Goal: Task Accomplishment & Management: Use online tool/utility

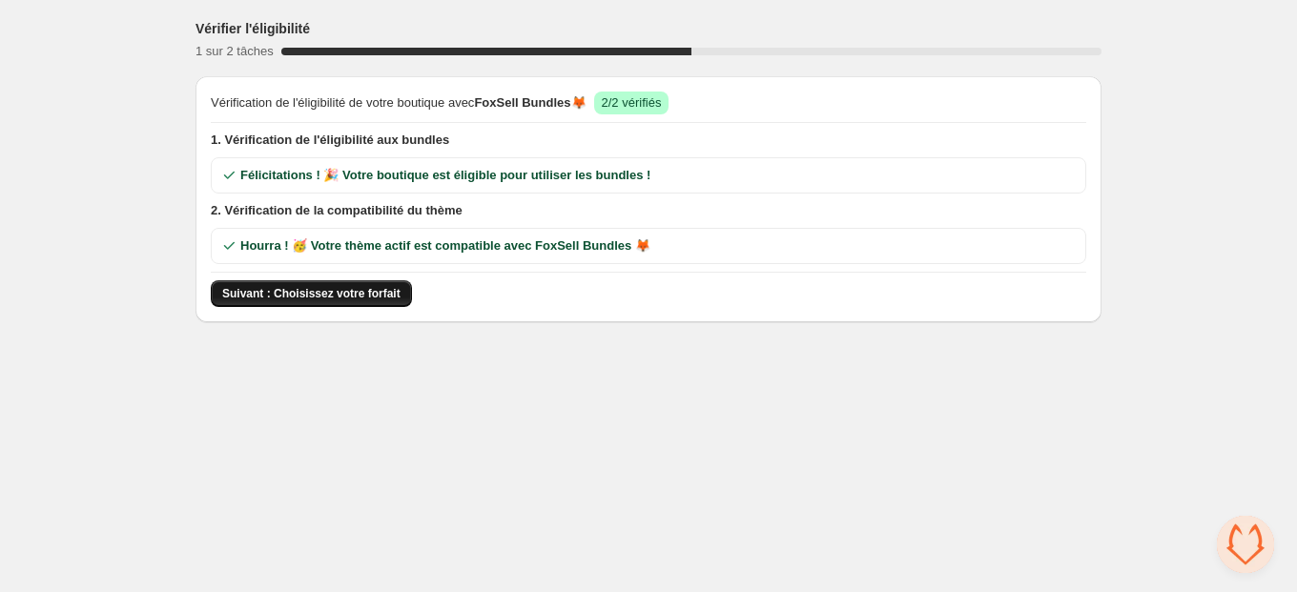
click at [362, 294] on span "Suivant : Choisissez votre forfait" at bounding box center [311, 293] width 178 height 15
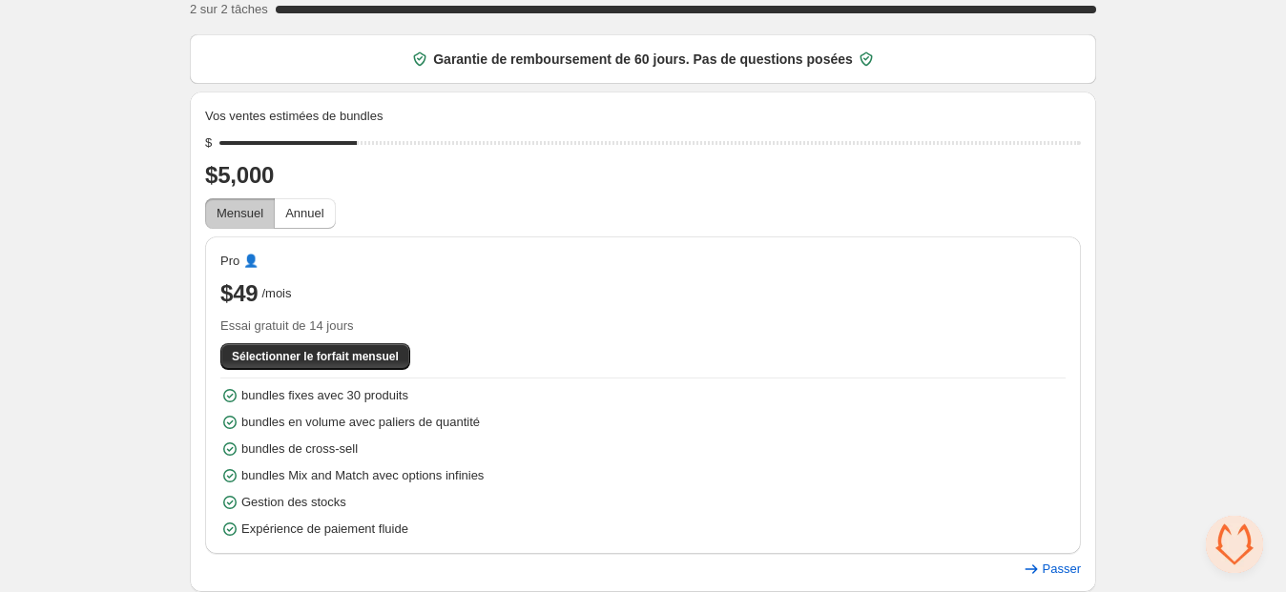
scroll to position [49, 0]
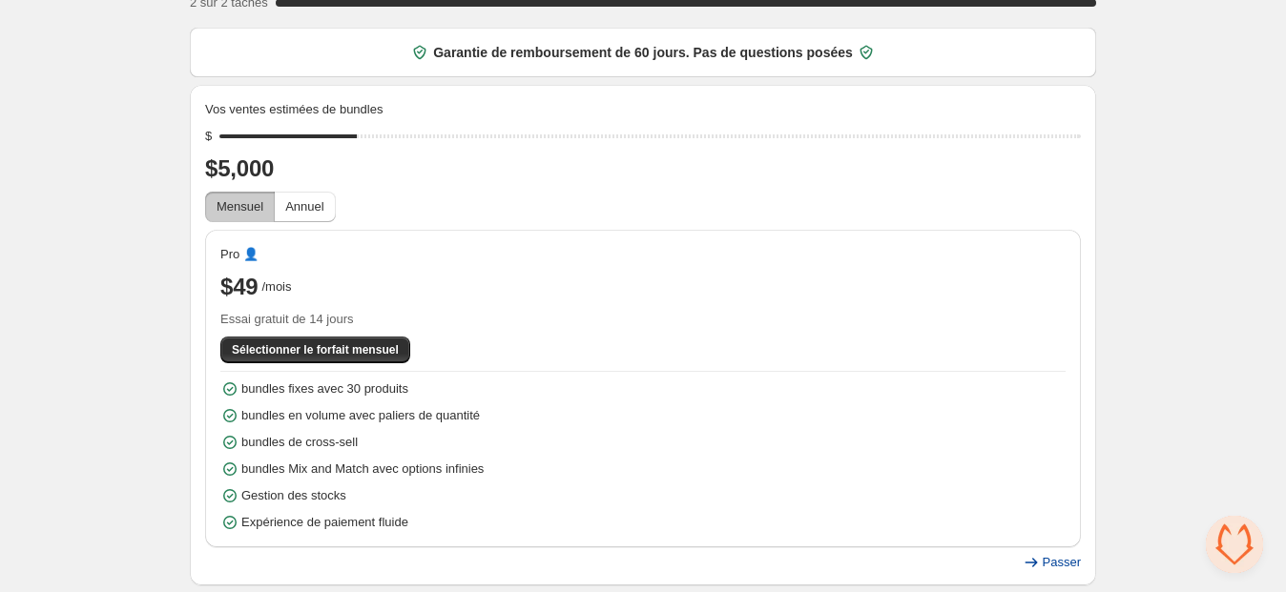
click at [1073, 564] on span "Passer" at bounding box center [1062, 562] width 38 height 15
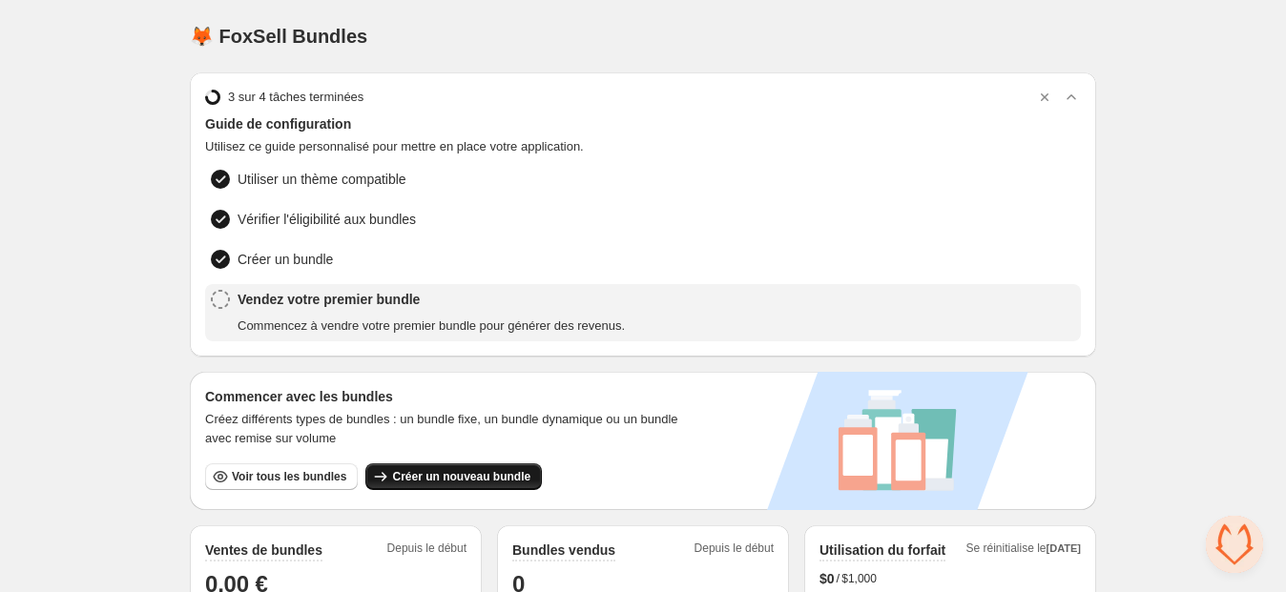
click at [446, 484] on button "Créer un nouveau bundle" at bounding box center [453, 477] width 176 height 27
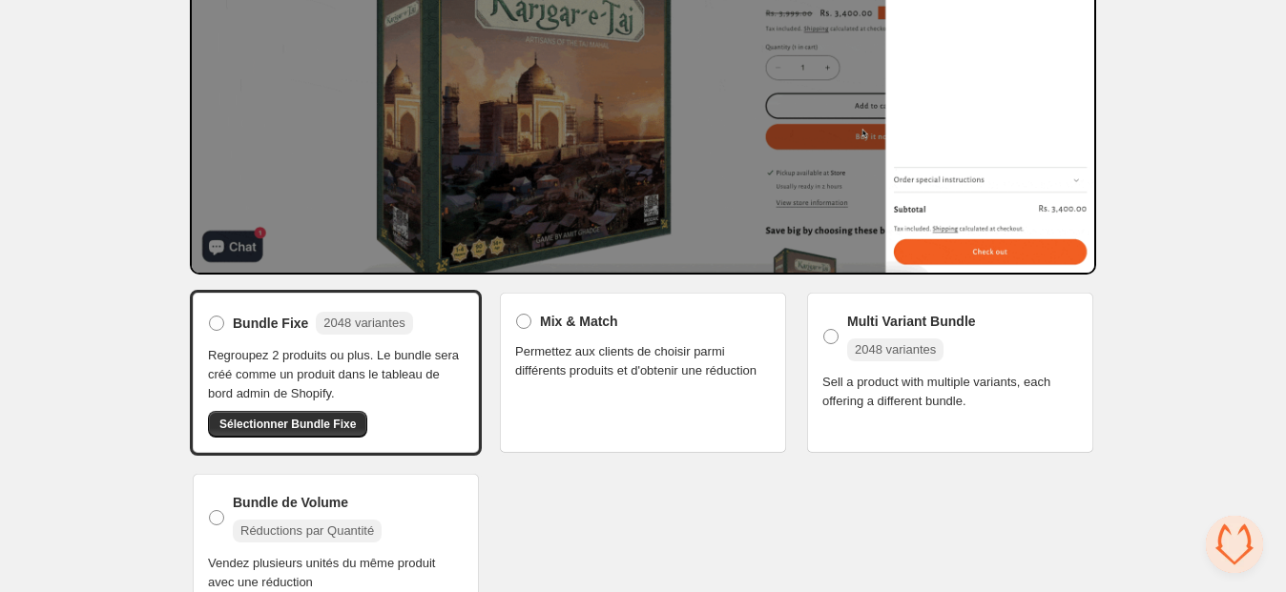
scroll to position [287, 0]
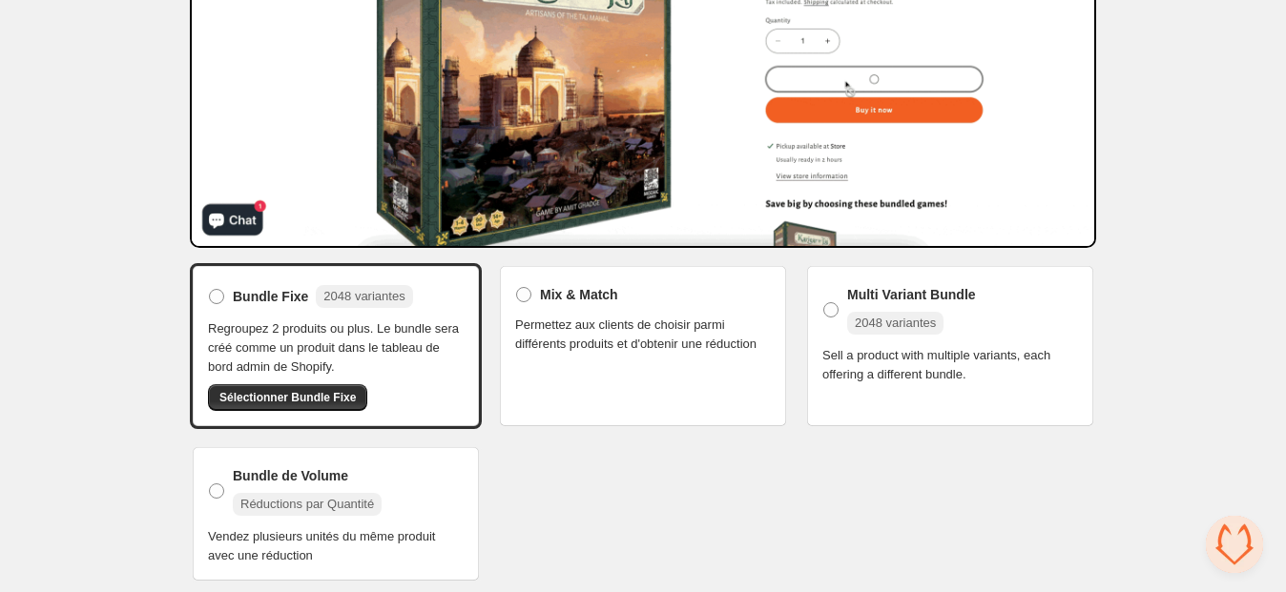
click at [541, 353] on span "Permettez aux clients de choisir parmi différents produits et d'obtenir une réd…" at bounding box center [643, 335] width 256 height 38
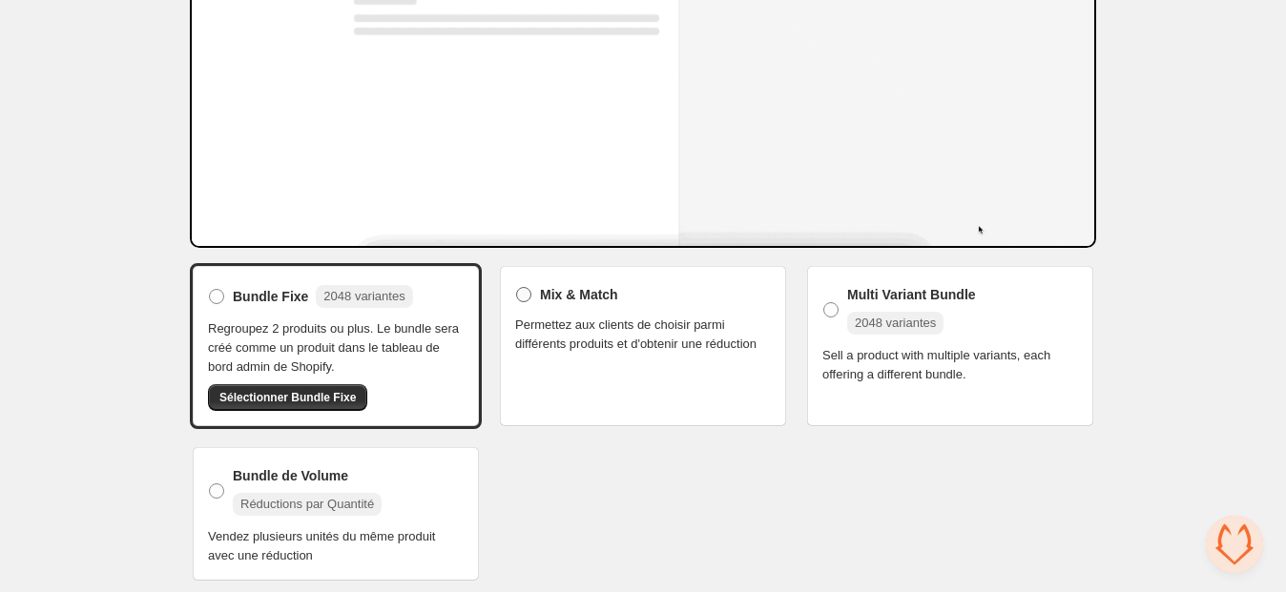
click at [547, 289] on span "Mix & Match" at bounding box center [579, 294] width 78 height 19
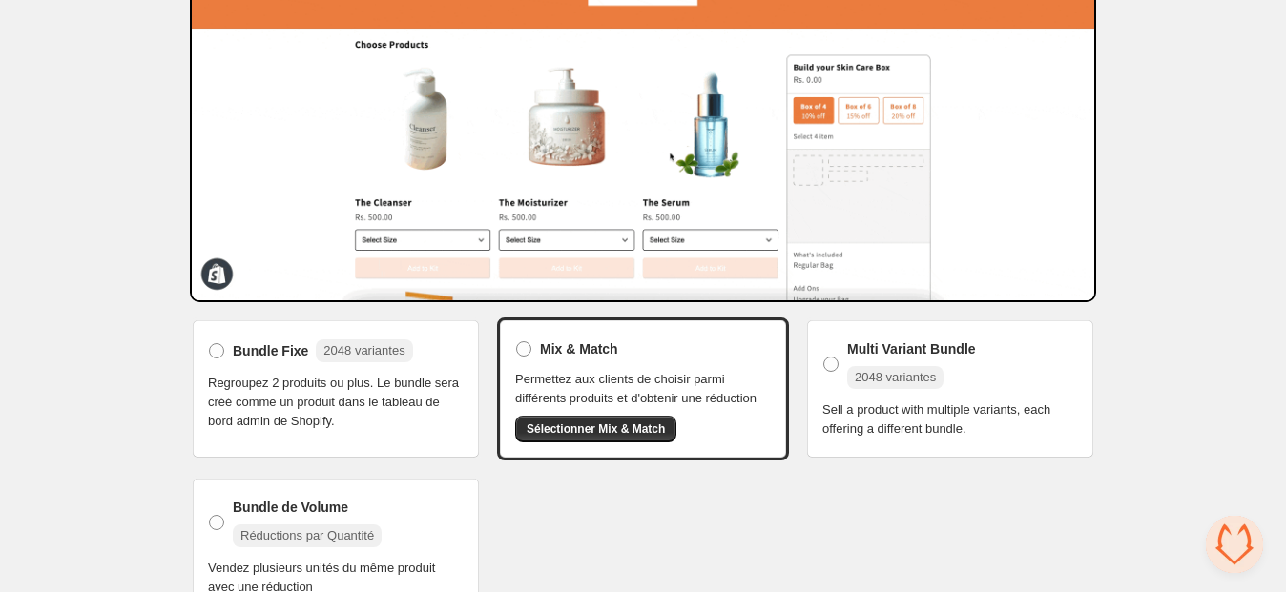
scroll to position [248, 0]
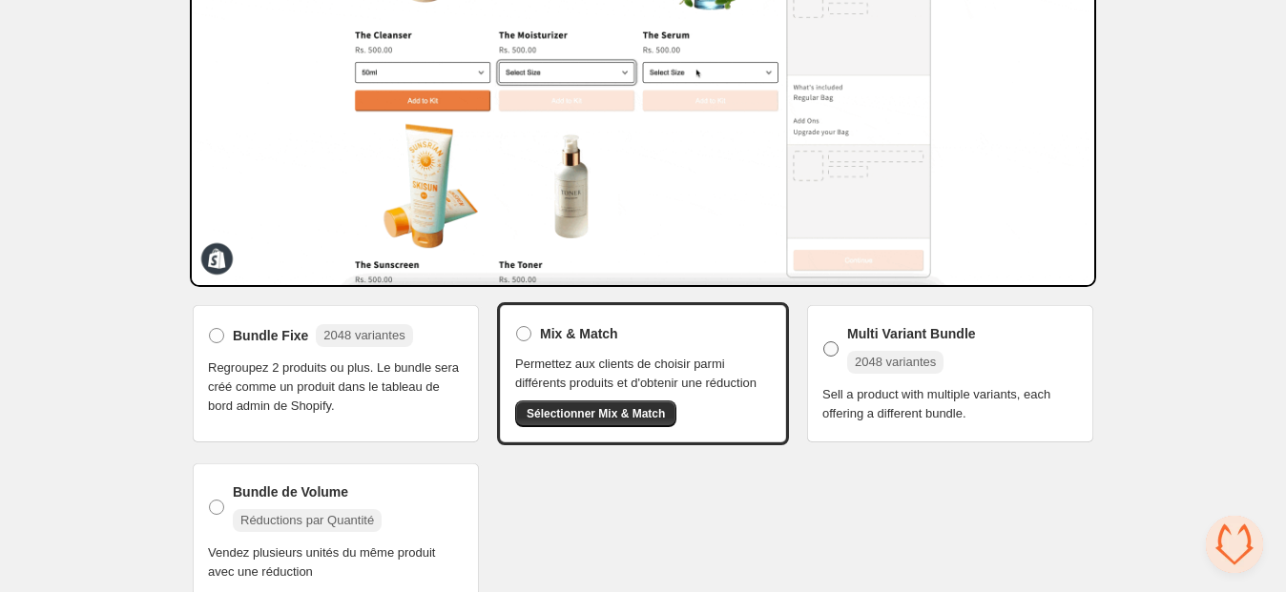
click at [891, 333] on span "Multi Variant Bundle" at bounding box center [911, 333] width 129 height 19
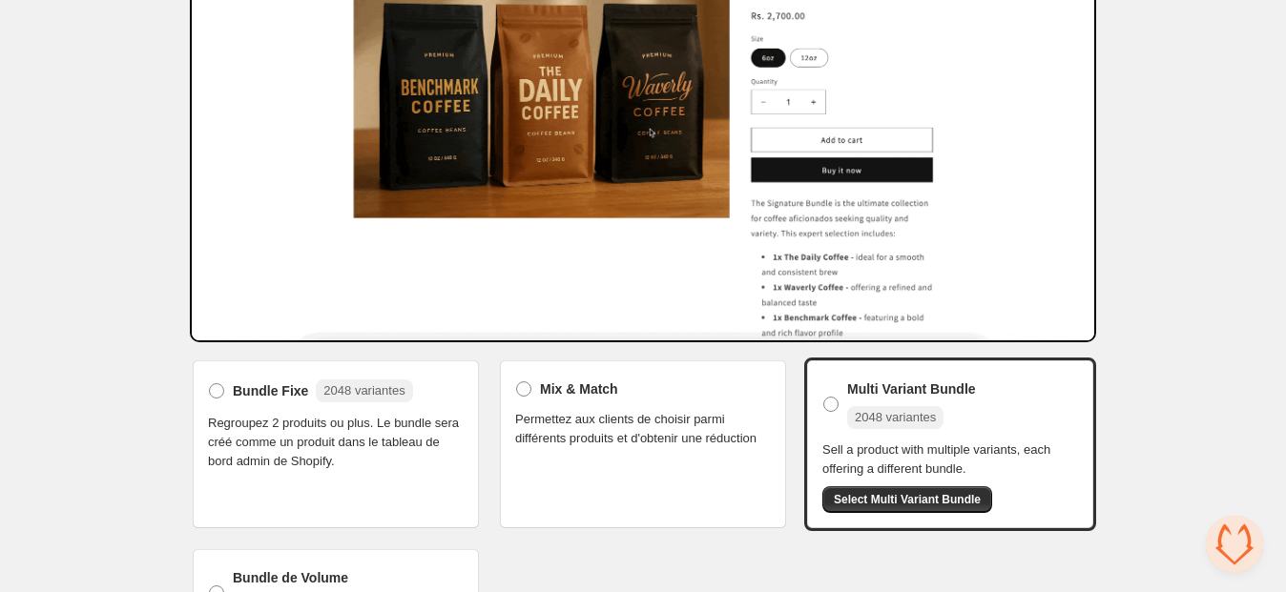
scroll to position [294, 0]
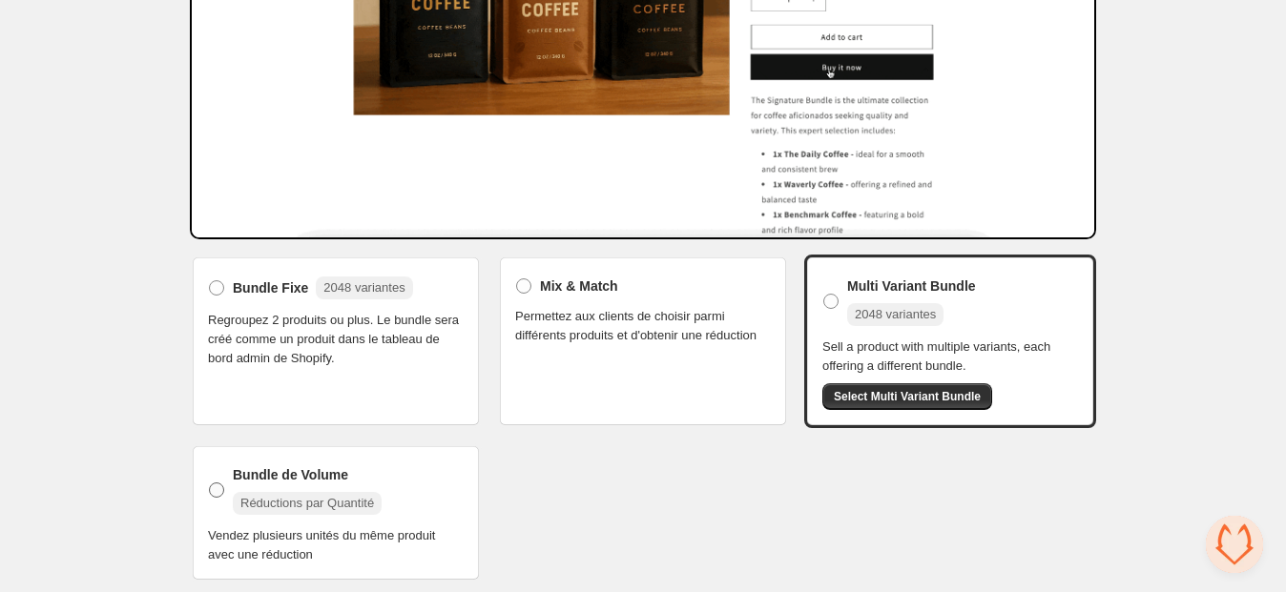
click at [333, 467] on span "Bundle de Volume" at bounding box center [290, 474] width 115 height 19
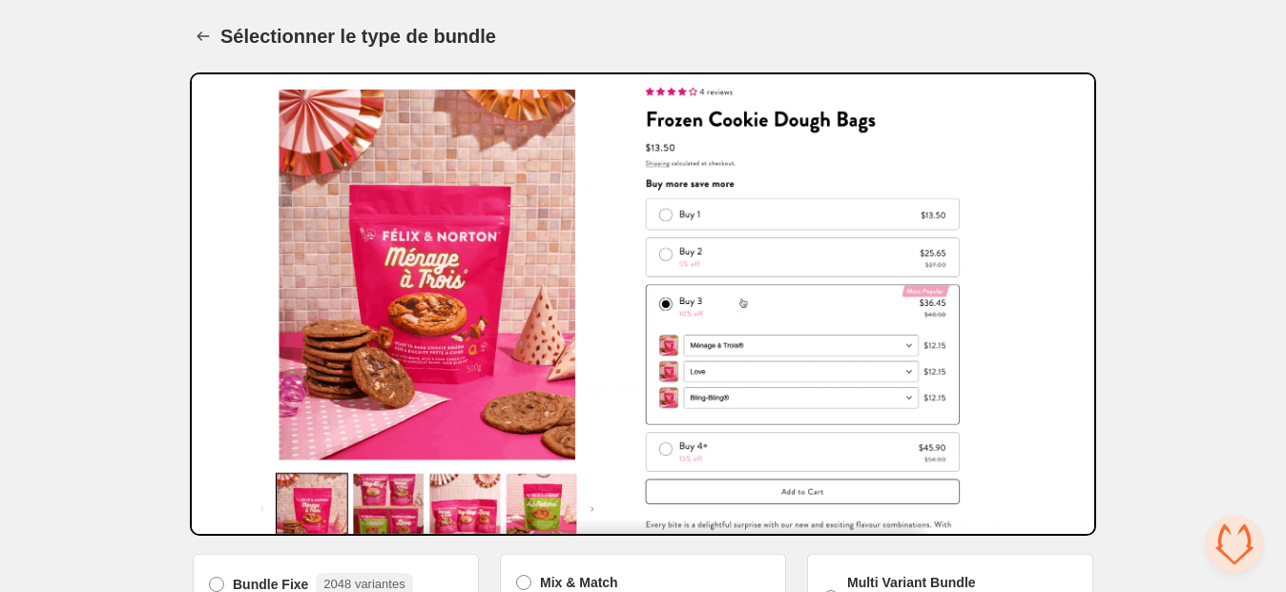
scroll to position [134, 0]
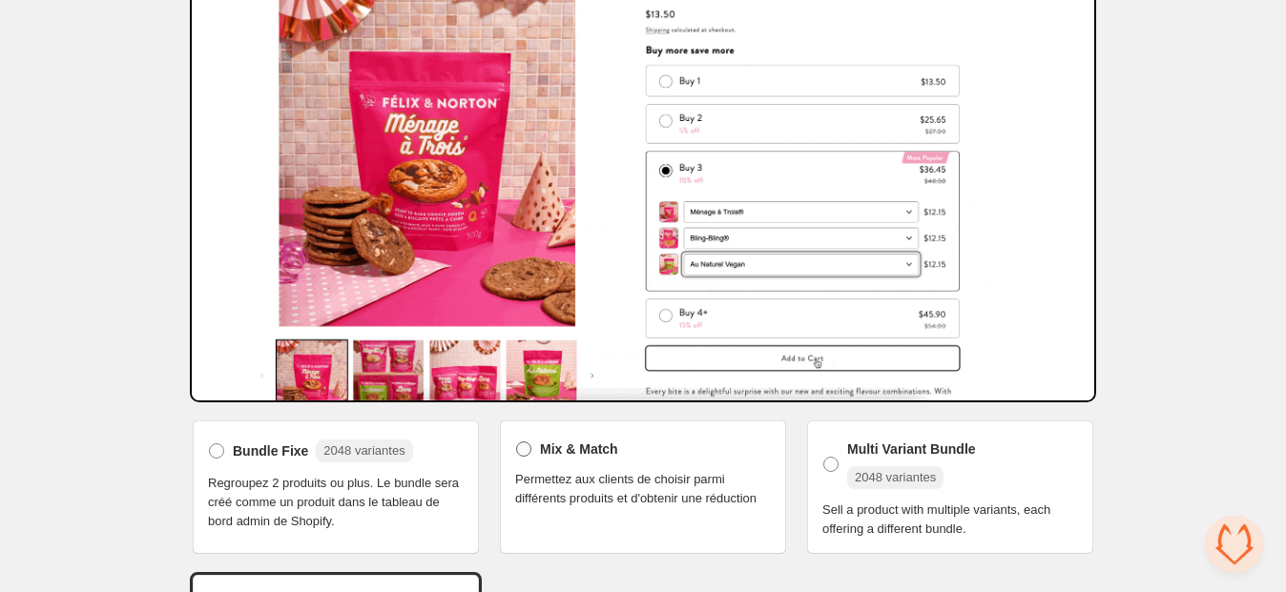
click at [579, 456] on span "Mix & Match" at bounding box center [579, 449] width 78 height 19
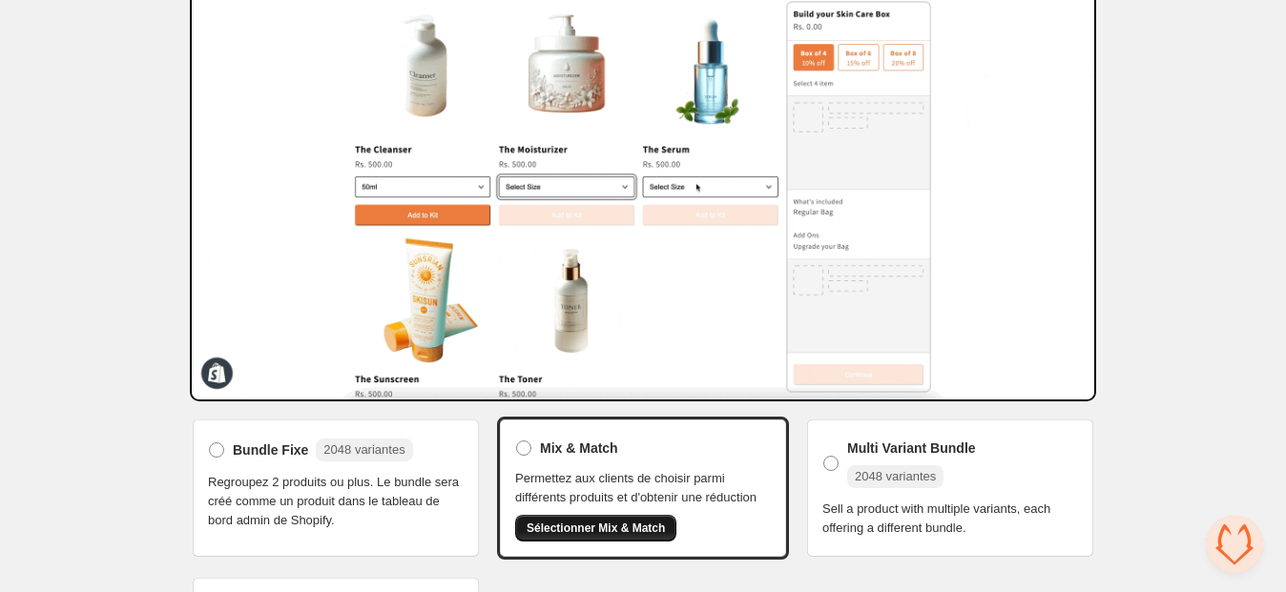
click at [606, 542] on button "Sélectionner Mix & Match" at bounding box center [595, 528] width 161 height 27
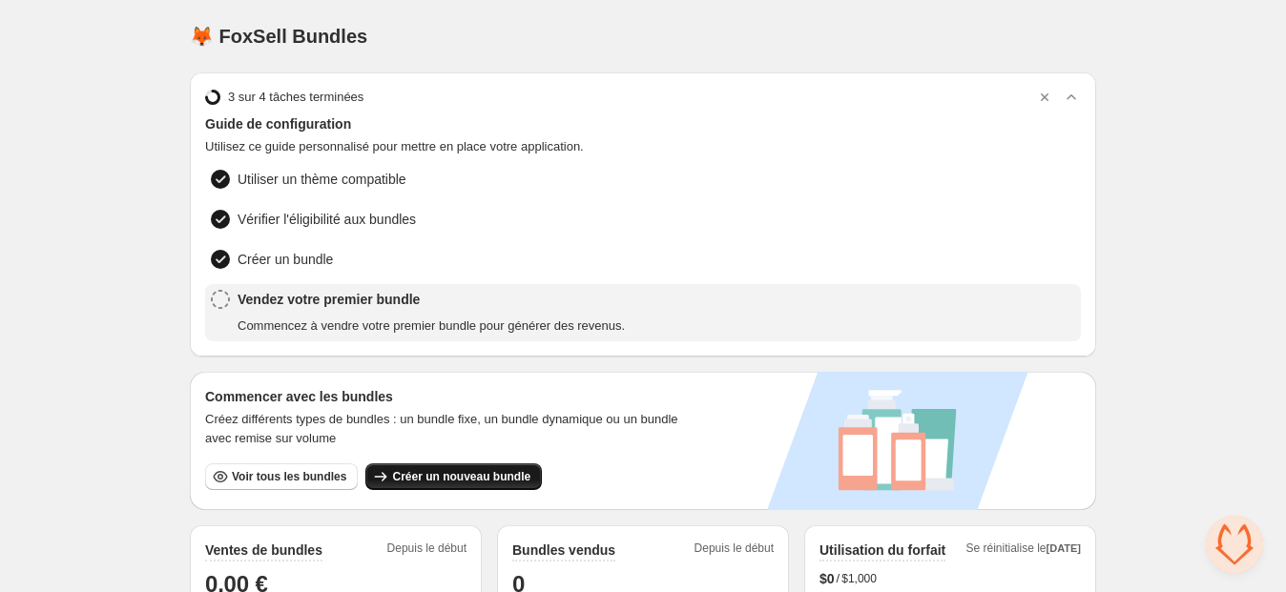
click at [435, 472] on span "Créer un nouveau bundle" at bounding box center [461, 476] width 138 height 15
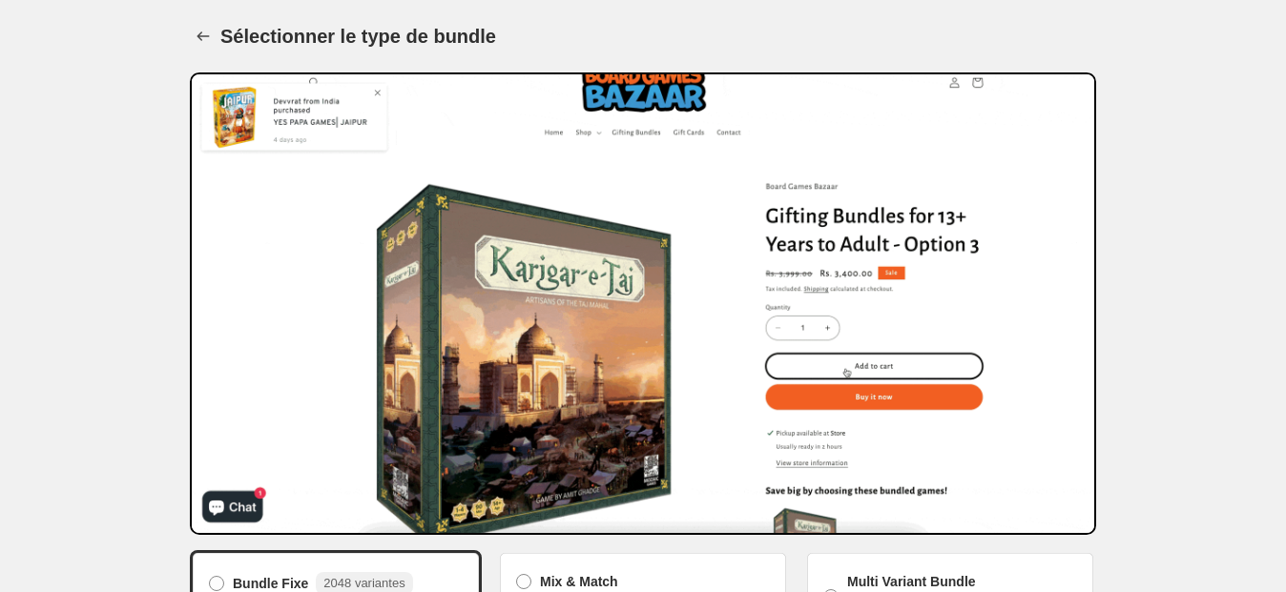
scroll to position [287, 0]
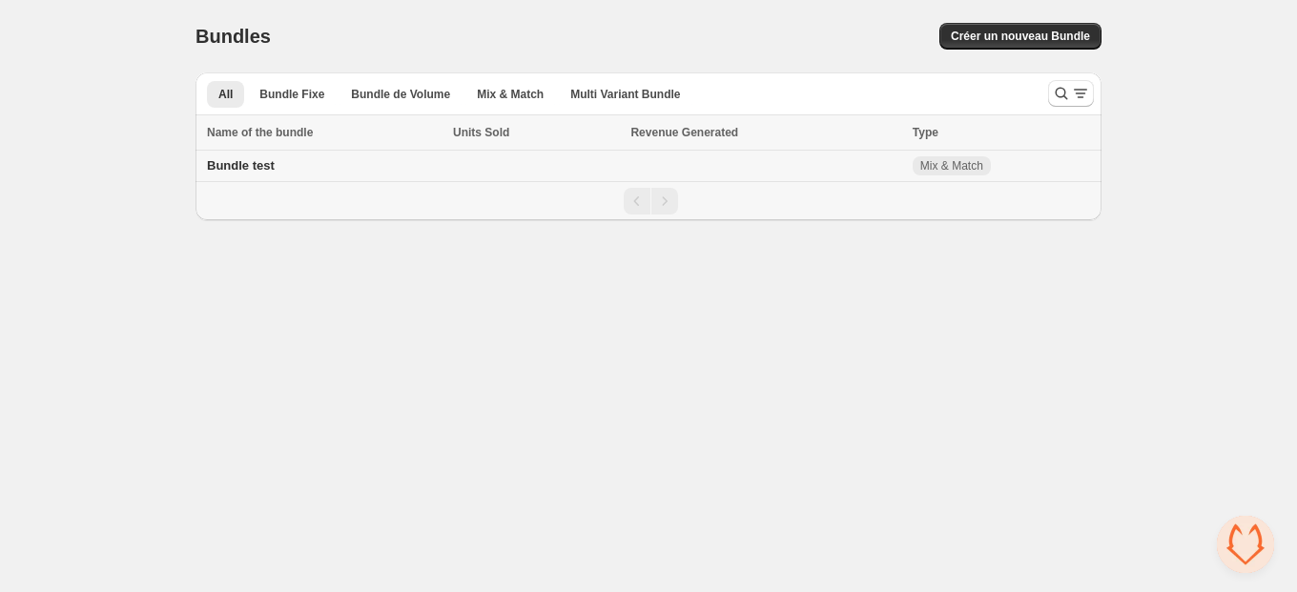
click at [363, 162] on div "Bundle test" at bounding box center [324, 165] width 235 height 19
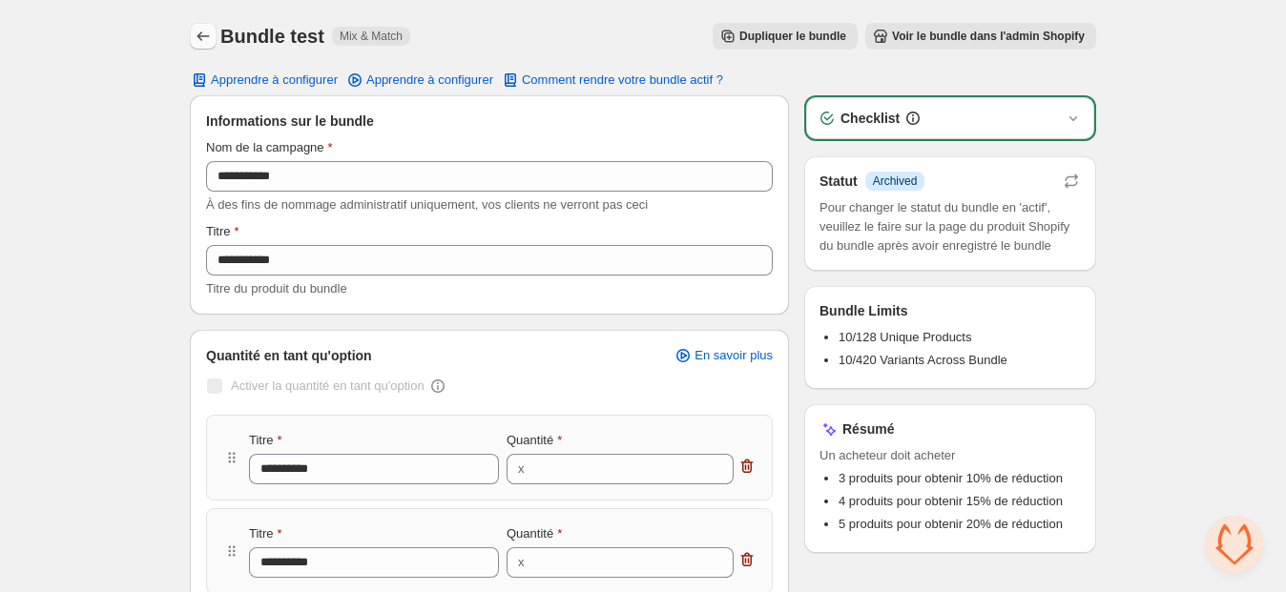
click at [211, 41] on icon "Back" at bounding box center [203, 36] width 19 height 19
